Goal: Task Accomplishment & Management: Manage account settings

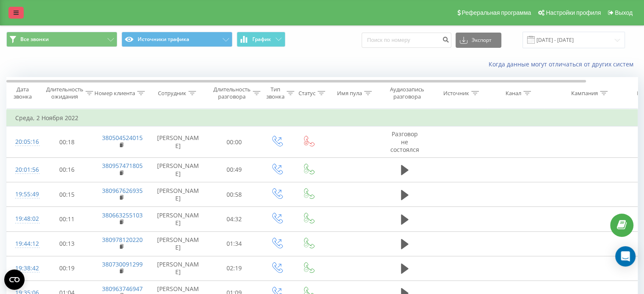
click at [15, 11] on icon at bounding box center [16, 13] width 5 height 6
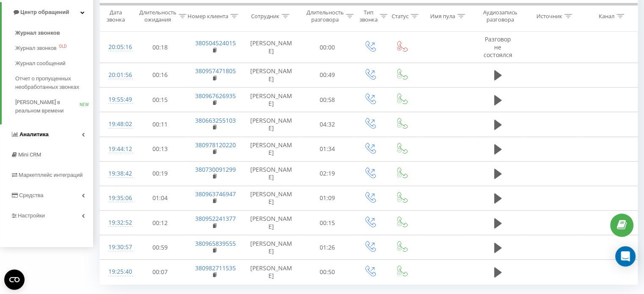
scroll to position [116, 0]
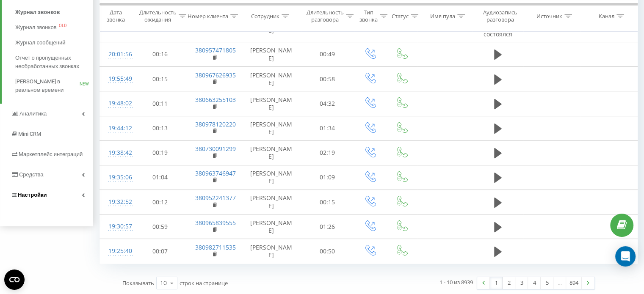
click at [47, 193] on link "Настройки" at bounding box center [46, 195] width 93 height 20
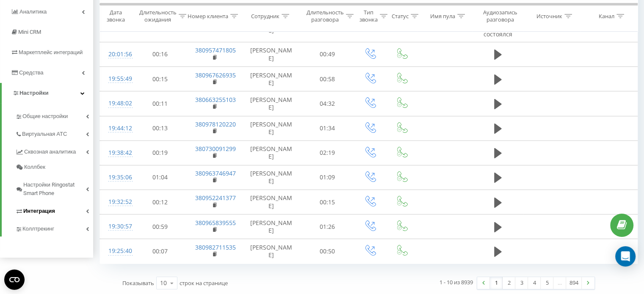
click at [85, 208] on link "Интеграция" at bounding box center [54, 210] width 78 height 18
click at [89, 255] on link "Коллтрекинг" at bounding box center [54, 258] width 78 height 18
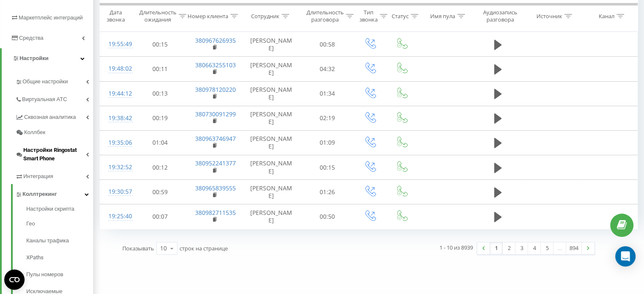
scroll to position [120, 0]
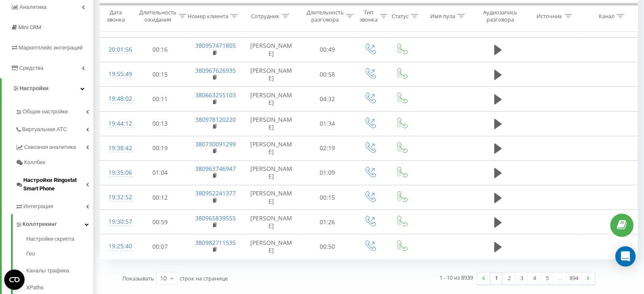
click at [86, 184] on icon at bounding box center [87, 185] width 3 height 4
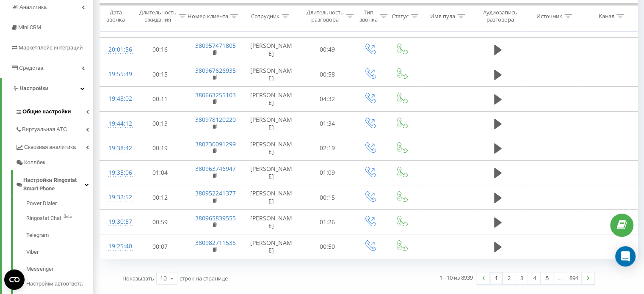
click at [85, 111] on link "Общие настройки" at bounding box center [54, 111] width 78 height 18
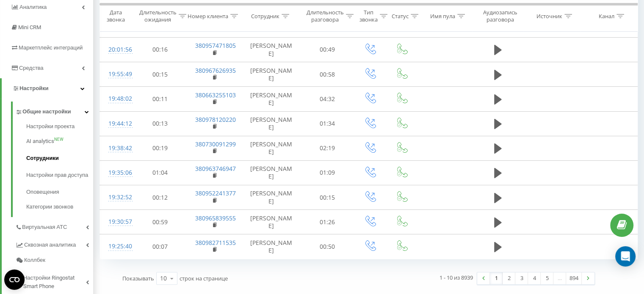
click at [46, 160] on span "Сотрудники" at bounding box center [42, 158] width 33 height 8
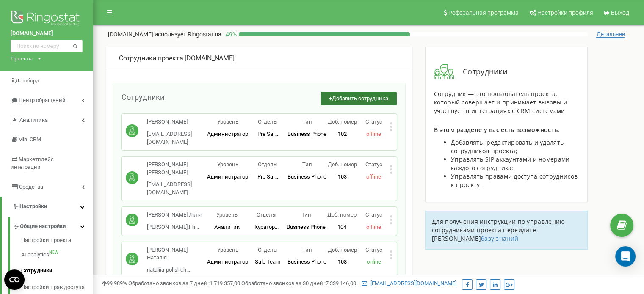
click at [341, 96] on span "Добавить сотрудника" at bounding box center [360, 98] width 56 height 6
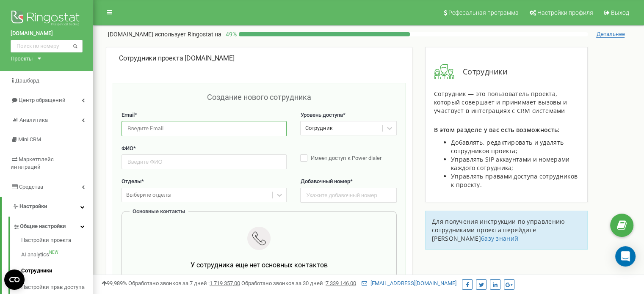
paste input "a.molnar.bukischool@gmail.com"
type input "a.molnar.bukischool@gmail.com"
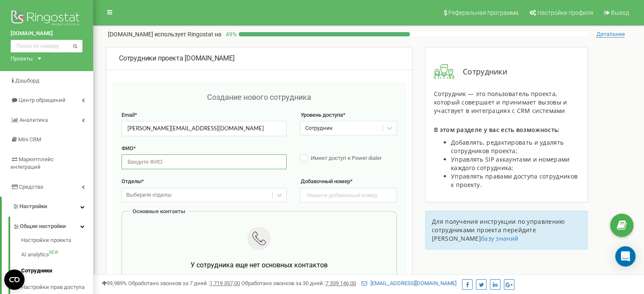
click at [153, 163] on input "text" at bounding box center [204, 162] width 165 height 15
type input "Гаяна Чиркінян"
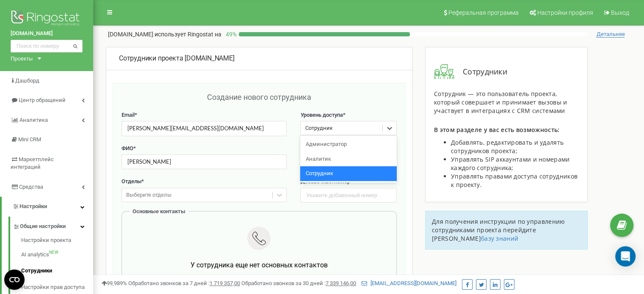
click at [324, 129] on div "Сотрудник" at bounding box center [319, 129] width 28 height 8
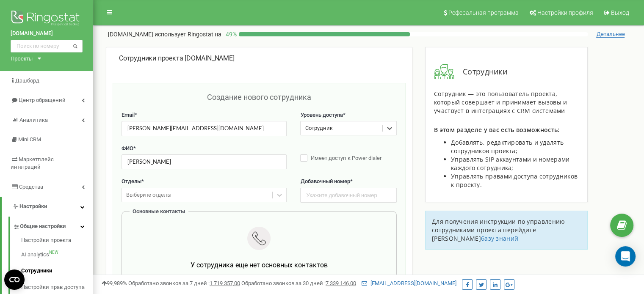
click at [324, 129] on div "Сотрудник" at bounding box center [319, 129] width 28 height 8
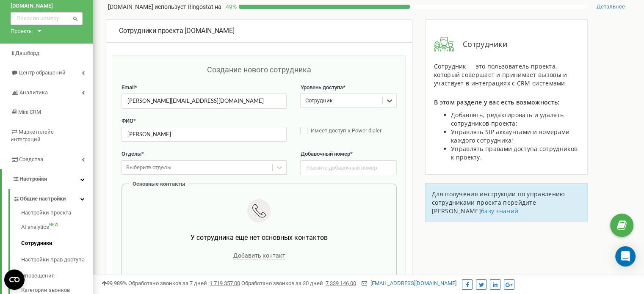
scroll to position [42, 0]
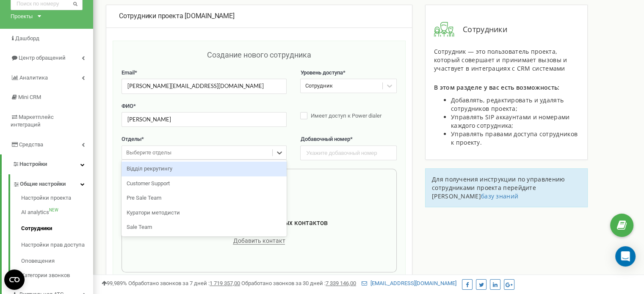
click at [170, 153] on div "Выберите отделы" at bounding box center [148, 153] width 45 height 8
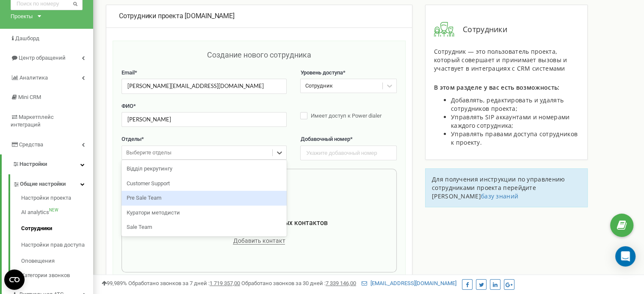
click at [152, 199] on div "Pre Sale Team" at bounding box center [204, 198] width 165 height 15
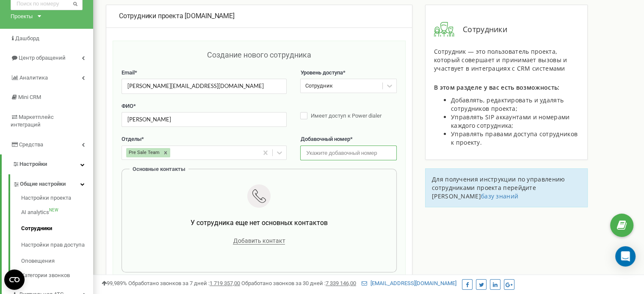
click at [321, 155] on input "text" at bounding box center [348, 153] width 96 height 15
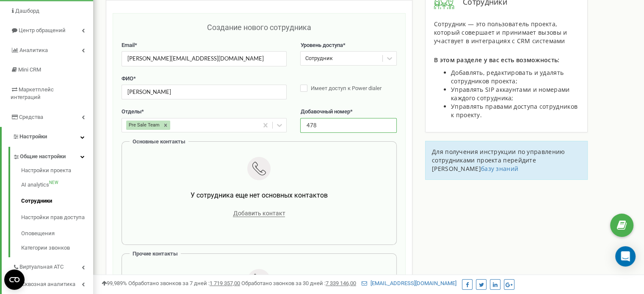
scroll to position [127, 0]
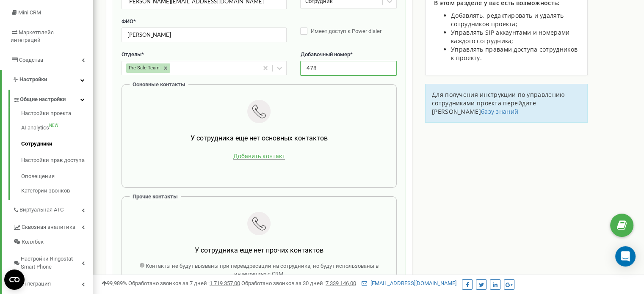
type input "478"
click at [266, 155] on span "Добавить контакт" at bounding box center [259, 156] width 52 height 7
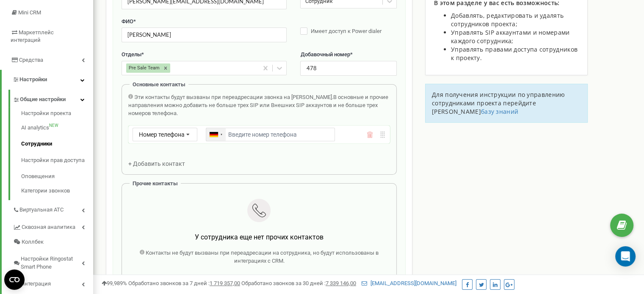
click at [221, 135] on div at bounding box center [221, 135] width 3 height 4
click at [174, 135] on span "Номер телефона" at bounding box center [162, 134] width 46 height 7
click at [159, 160] on div "SIP" at bounding box center [165, 159] width 64 height 12
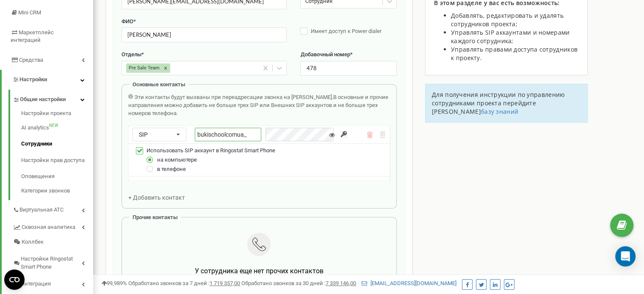
click at [253, 135] on input "bukischoolcomua_" at bounding box center [228, 135] width 66 height 14
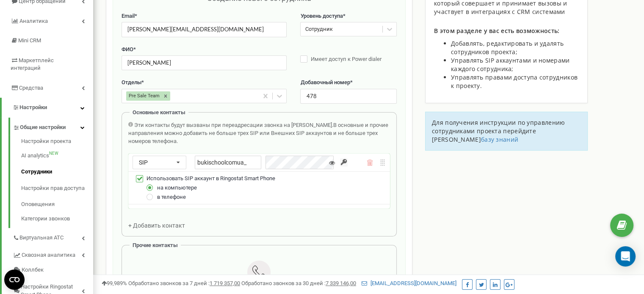
scroll to position [85, 0]
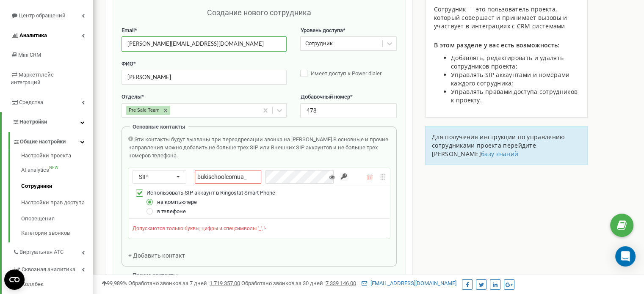
drag, startPoint x: 210, startPoint y: 45, endPoint x: 12, endPoint y: 40, distance: 198.7
paste input "g.chyrkinian"
drag, startPoint x: 155, startPoint y: 44, endPoint x: 131, endPoint y: 42, distance: 24.6
click at [131, 42] on input "g.chyrkinian.bukischool@gmail.com" at bounding box center [204, 43] width 165 height 15
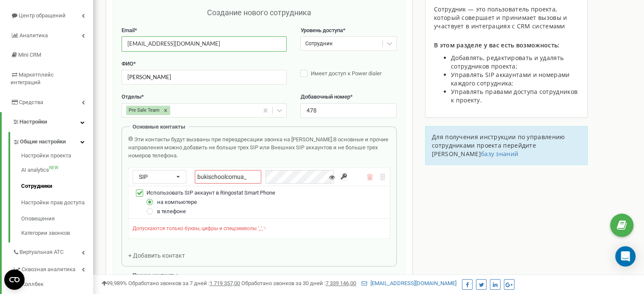
type input "g.chyrkinian.bukischool@gmail.com"
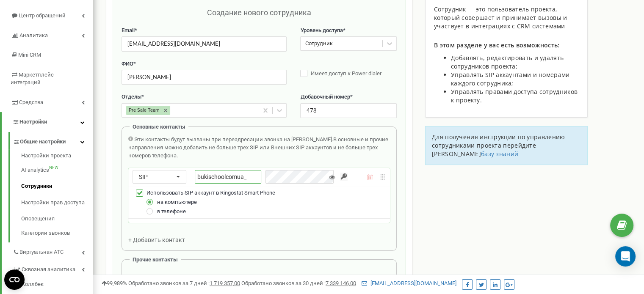
click at [249, 177] on input "bukischoolcomua_" at bounding box center [228, 177] width 66 height 14
paste input "chyrkinian"
type input "bukischoolcomua_chyrkinian"
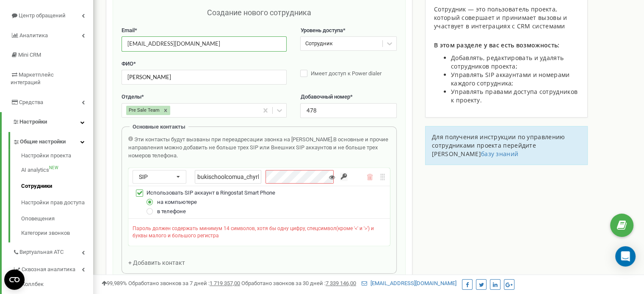
drag, startPoint x: 156, startPoint y: 44, endPoint x: 127, endPoint y: 43, distance: 29.2
click at [127, 43] on input "g.chyrkinian.bukischool@gmail.com" at bounding box center [204, 43] width 165 height 15
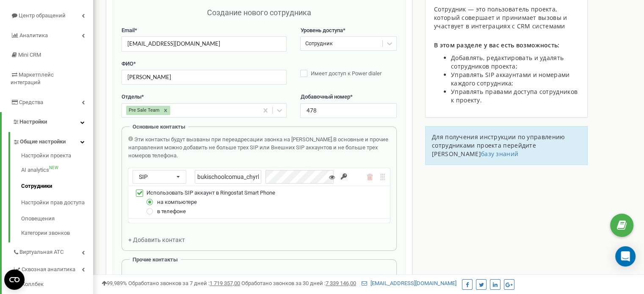
click at [332, 177] on icon at bounding box center [332, 177] width 6 height 6
click at [260, 176] on div "bukischoolcomua_chyrkinian" at bounding box center [266, 177] width 143 height 14
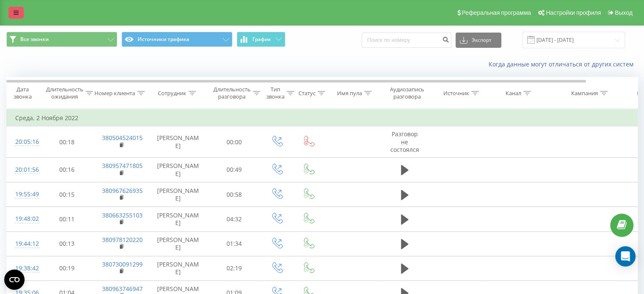
click at [17, 8] on link at bounding box center [15, 13] width 15 height 12
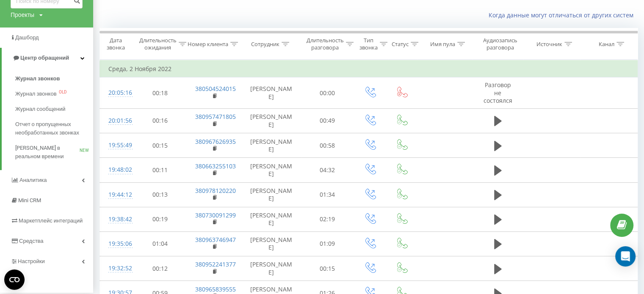
scroll to position [116, 0]
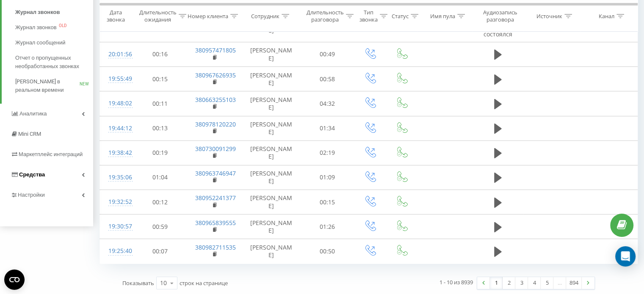
click at [86, 174] on link "Средства" at bounding box center [46, 175] width 93 height 20
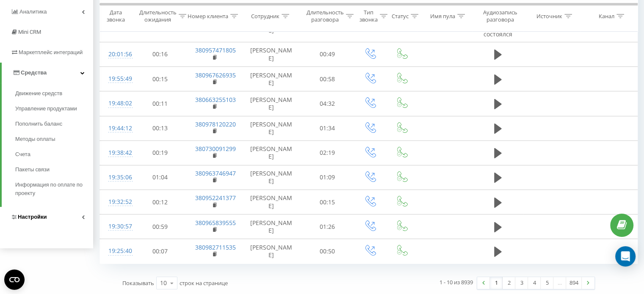
click at [84, 218] on icon at bounding box center [83, 217] width 3 height 4
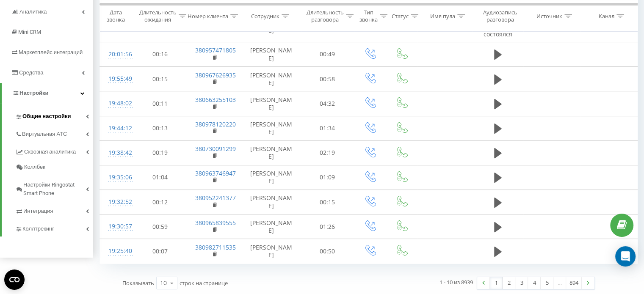
click at [87, 115] on icon at bounding box center [87, 116] width 3 height 4
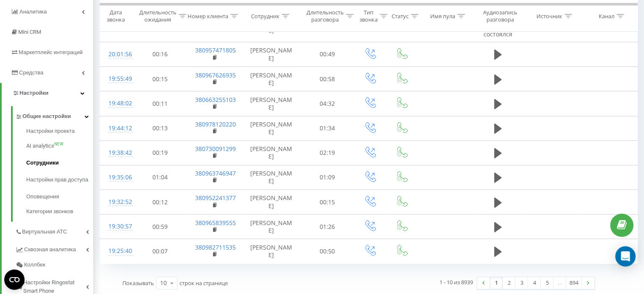
click at [44, 163] on span "Сотрудники" at bounding box center [42, 163] width 33 height 8
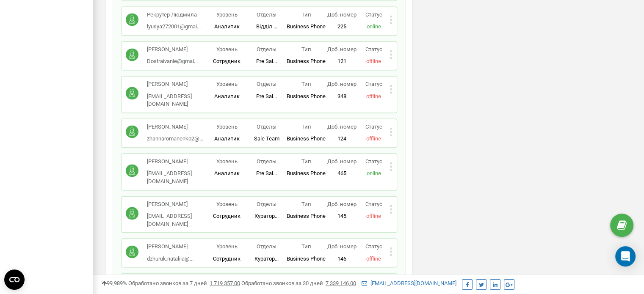
scroll to position [1355, 0]
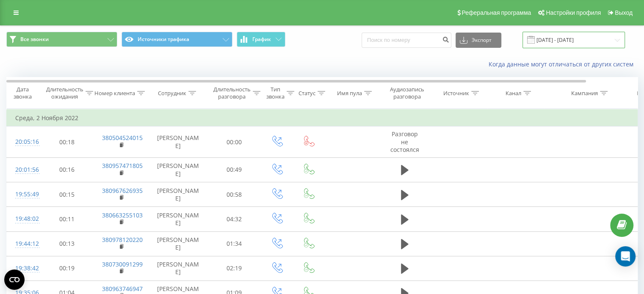
click at [544, 39] on input "02.10.2022 - 02.11.2022" at bounding box center [574, 40] width 102 height 17
click at [298, 59] on div "Когда данные могут отличаться от других систем" at bounding box center [321, 64] width 643 height 20
click at [14, 13] on icon at bounding box center [16, 13] width 5 height 6
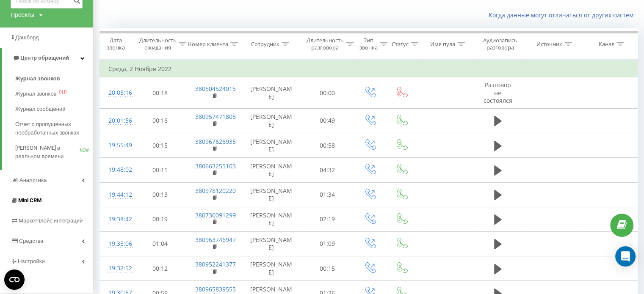
scroll to position [85, 0]
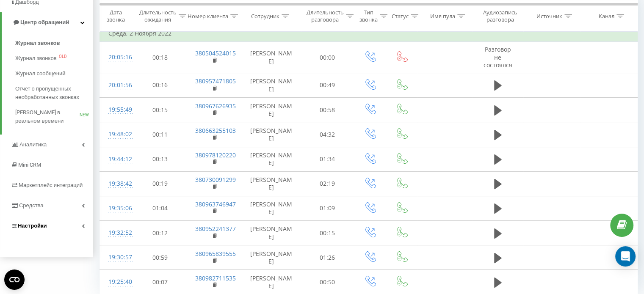
click at [83, 224] on icon at bounding box center [83, 226] width 3 height 4
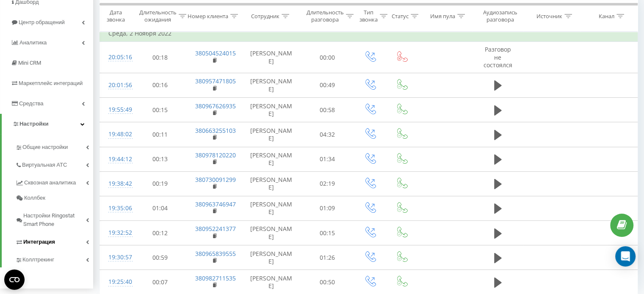
click at [50, 241] on span "Интеграция" at bounding box center [39, 242] width 32 height 8
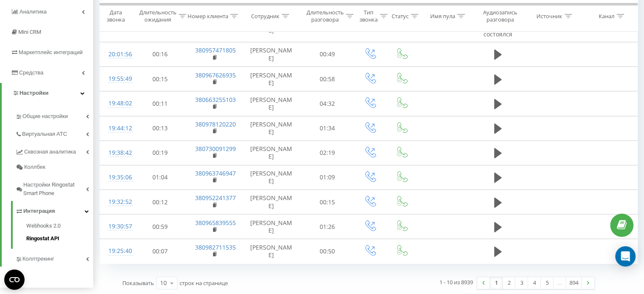
click at [51, 239] on span "Ringostat API" at bounding box center [42, 239] width 33 height 8
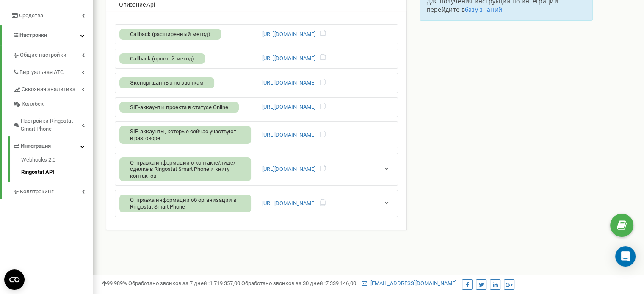
scroll to position [213, 0]
